Goal: Information Seeking & Learning: Learn about a topic

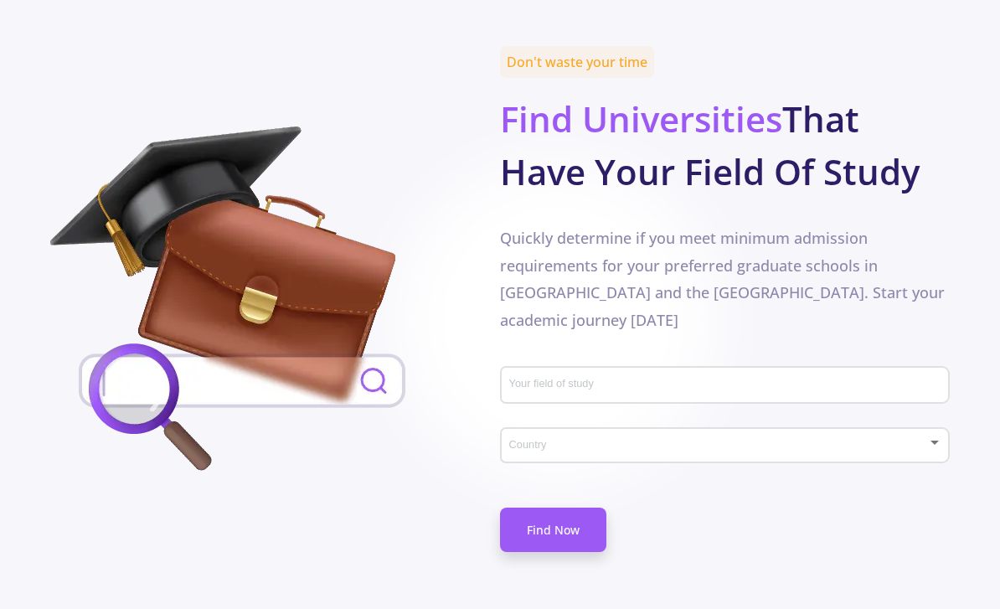
scroll to position [780, 0]
click at [819, 379] on input "Your field of study" at bounding box center [727, 386] width 438 height 15
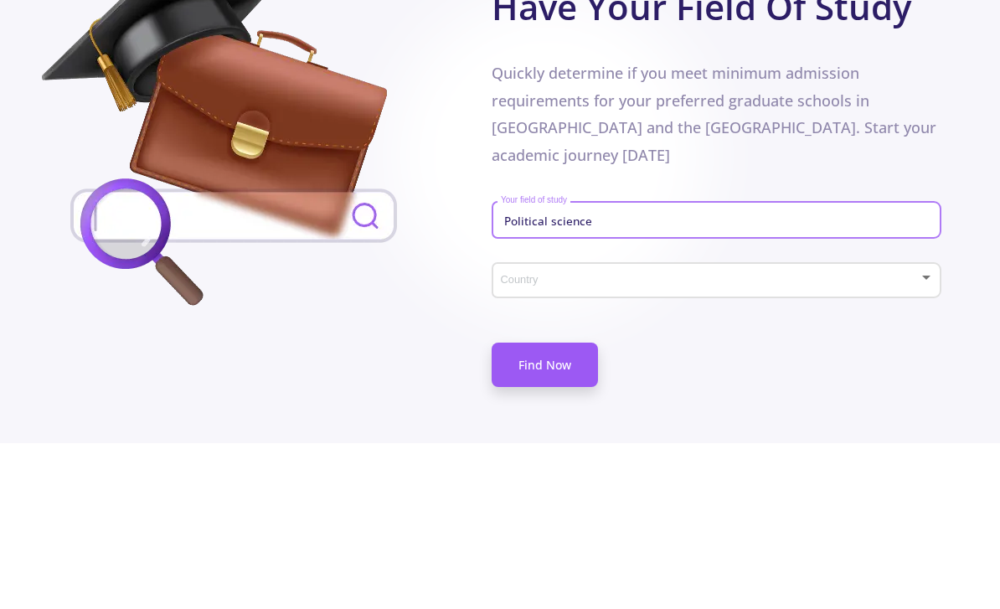
type input "Political science"
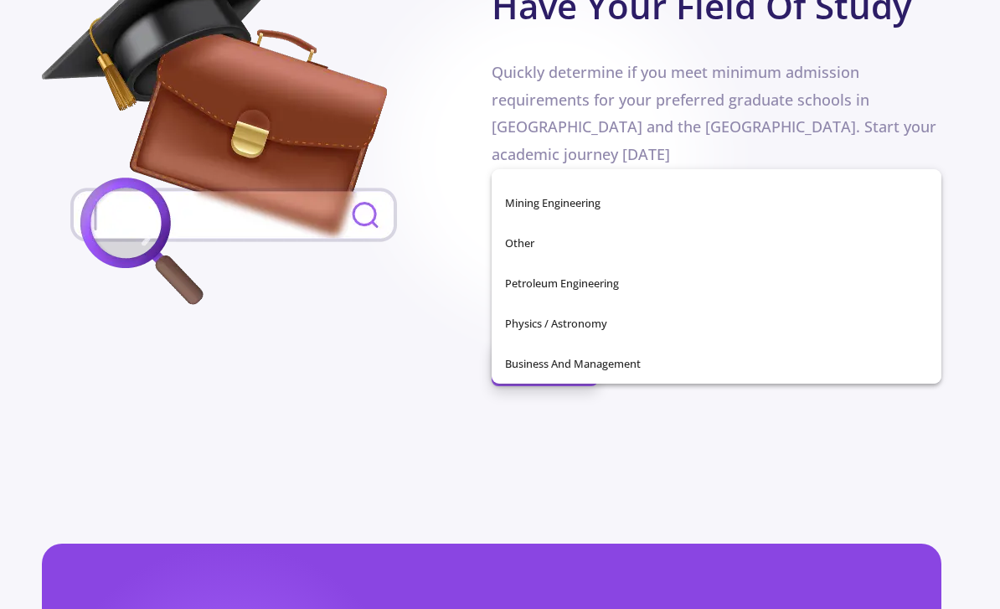
scroll to position [590, 0]
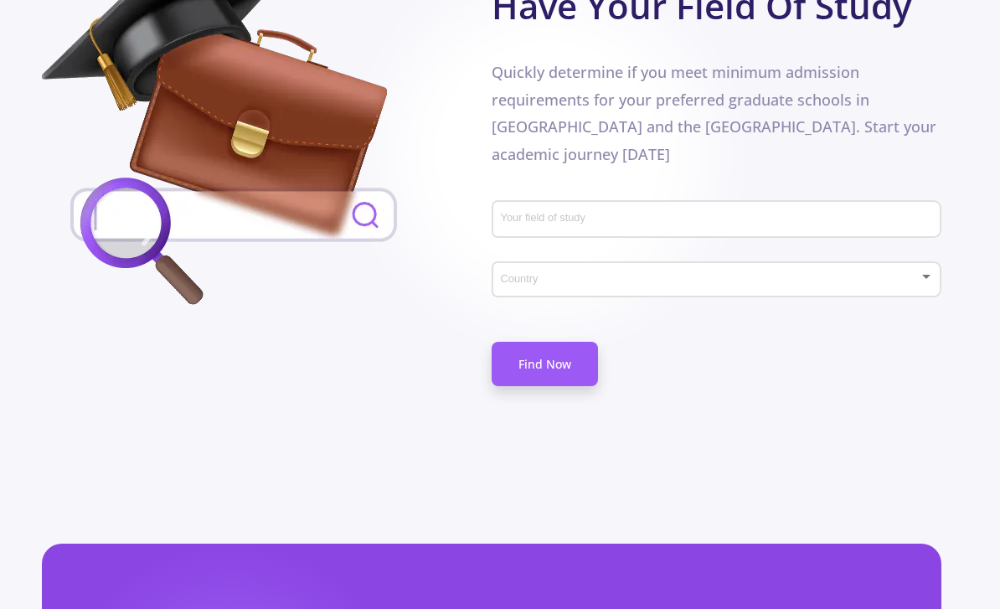
click at [843, 255] on div "Country" at bounding box center [717, 276] width 434 height 42
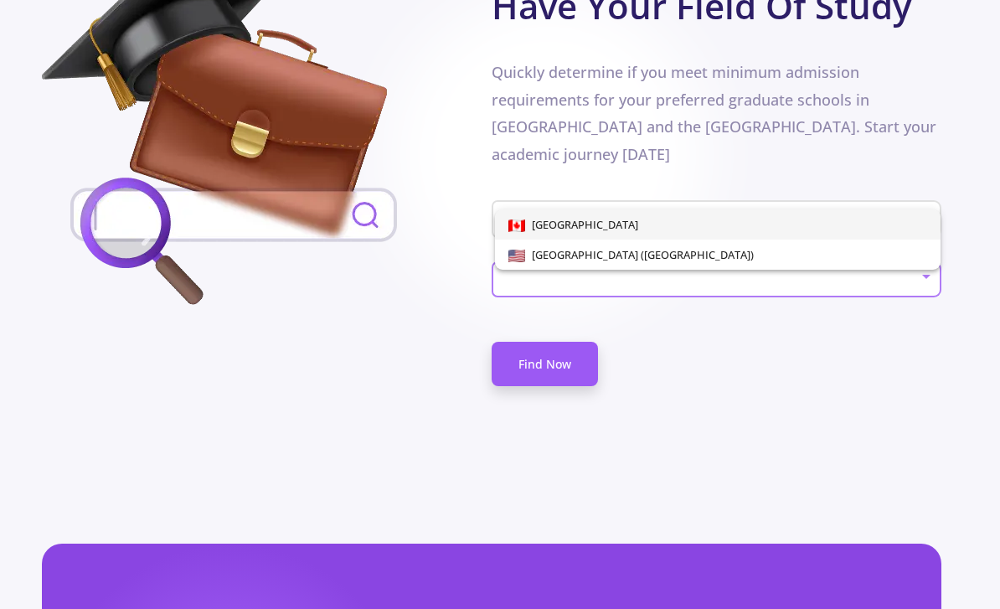
click at [679, 228] on span "[GEOGRAPHIC_DATA]" at bounding box center [717, 224] width 419 height 30
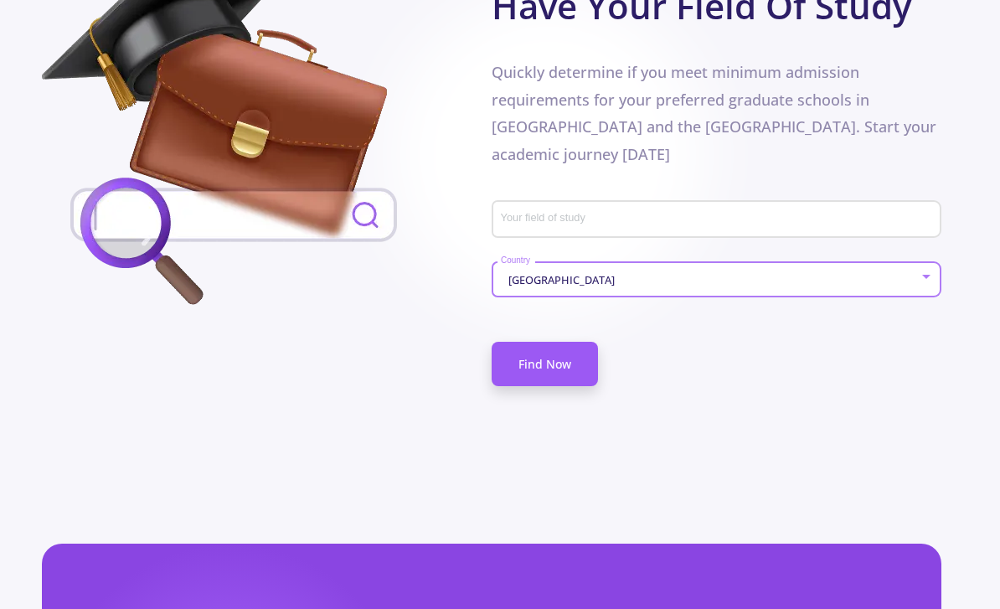
click at [759, 213] on input "Your field of study" at bounding box center [719, 220] width 438 height 15
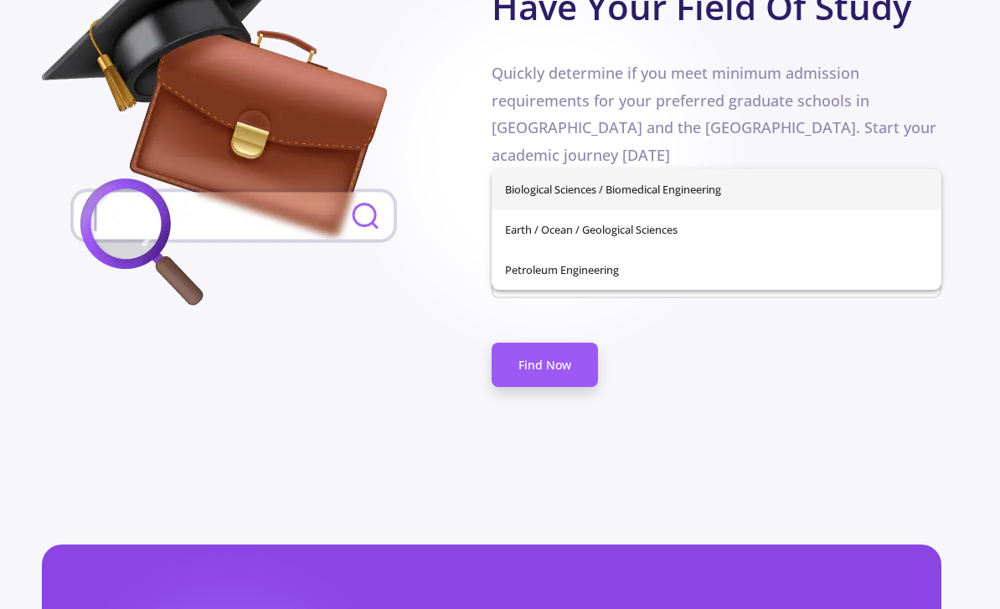
type input "O"
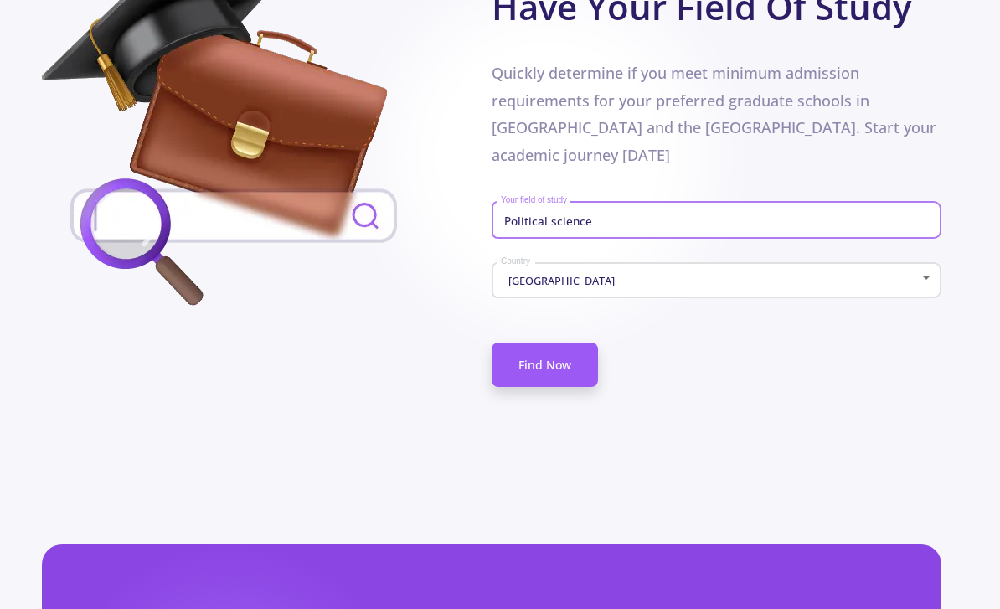
type input "Political science"
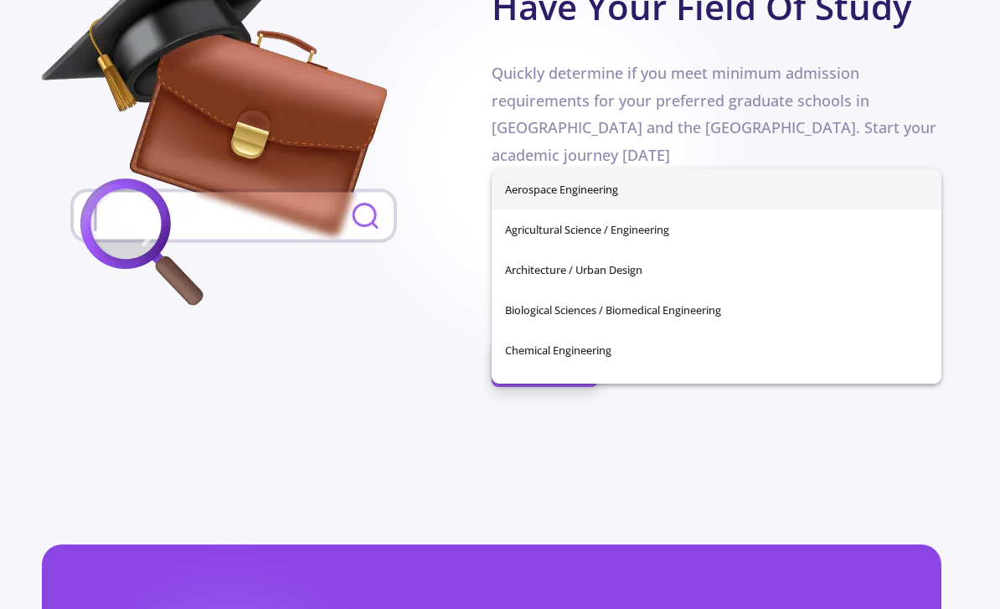
scroll to position [946, 8]
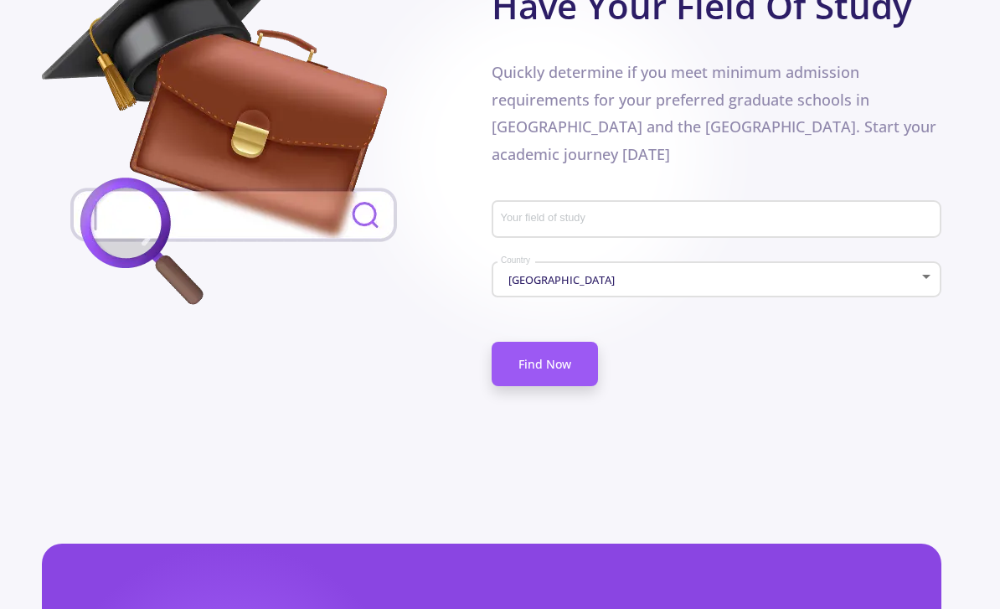
click at [586, 342] on link "Find Now" at bounding box center [545, 364] width 106 height 44
click at [587, 342] on link "Find Now" at bounding box center [545, 364] width 106 height 44
click at [577, 342] on link "Find Now" at bounding box center [545, 364] width 106 height 44
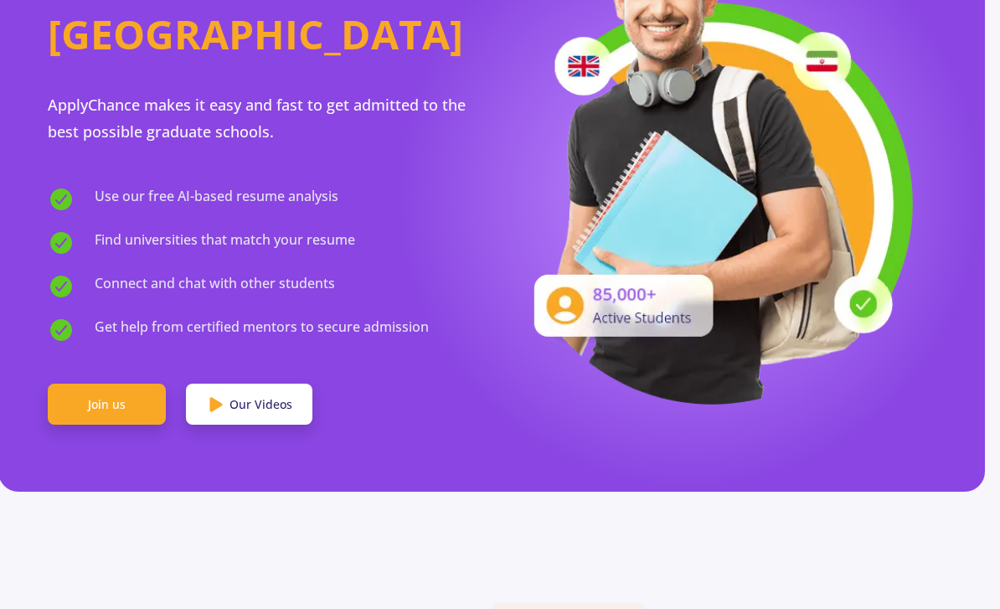
scroll to position [0, 8]
